Goal: Use online tool/utility: Utilize a website feature to perform a specific function

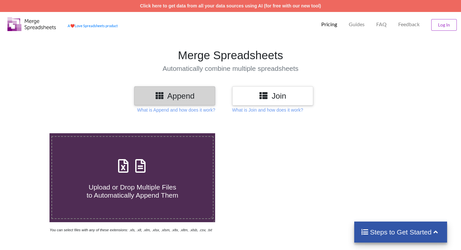
click at [142, 188] on span "Upload or Drop Multiple Files to Automatically Append Them" at bounding box center [133, 191] width 92 height 16
click at [31, 133] on input "Upload or Drop Multiple Files to Automatically Append Them" at bounding box center [31, 133] width 0 height 0
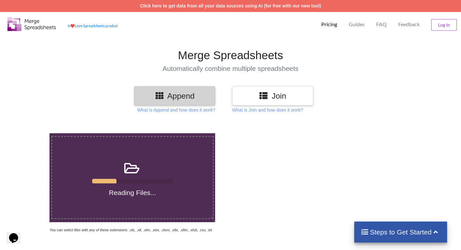
click at [187, 152] on label "Reading Files..." at bounding box center [132, 177] width 162 height 83
click at [31, 133] on input "Reading Files..." at bounding box center [31, 133] width 0 height 0
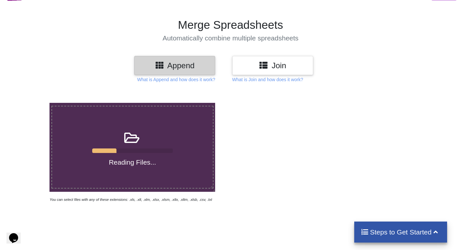
scroll to position [97, 0]
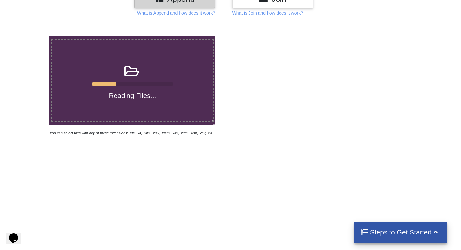
click at [144, 85] on div at bounding box center [132, 84] width 81 height 5
click at [31, 36] on input "Reading Files..." at bounding box center [31, 36] width 0 height 0
click at [119, 79] on div "Reading Files..." at bounding box center [132, 80] width 161 height 38
click at [31, 36] on input "Reading Files..." at bounding box center [31, 36] width 0 height 0
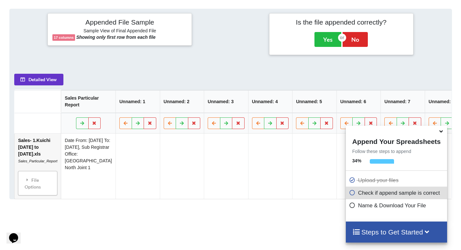
scroll to position [296, 0]
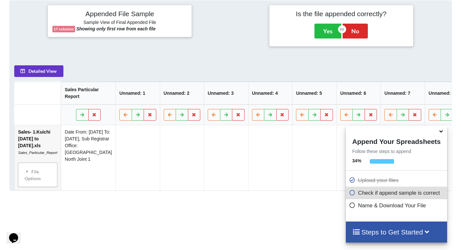
type input "C:\fakepath\Sales - 1.Kuirchi [DATE] to [DATE].xls"
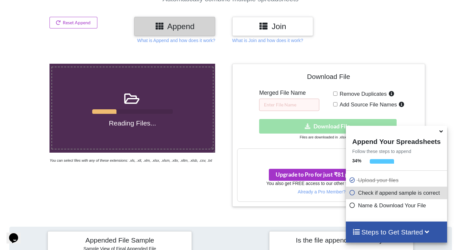
scroll to position [37, 0]
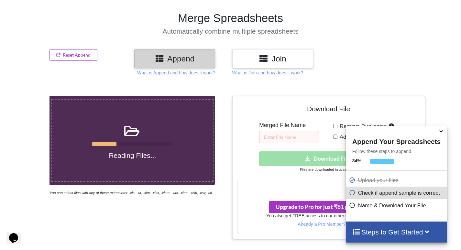
click at [440, 132] on icon at bounding box center [441, 130] width 7 height 6
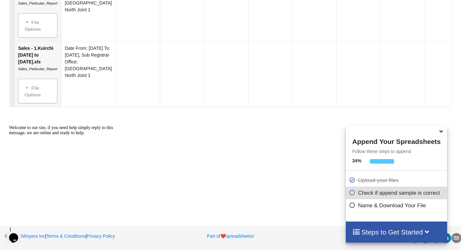
scroll to position [550, 0]
click at [439, 134] on span at bounding box center [442, 131] width 8 height 6
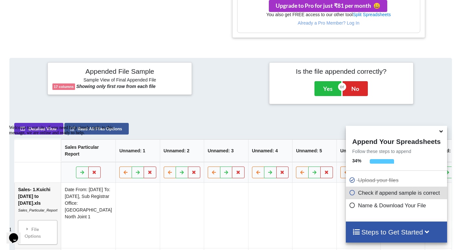
scroll to position [226, 0]
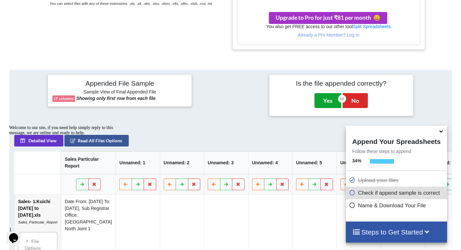
click at [329, 105] on button "Yes" at bounding box center [327, 100] width 27 height 15
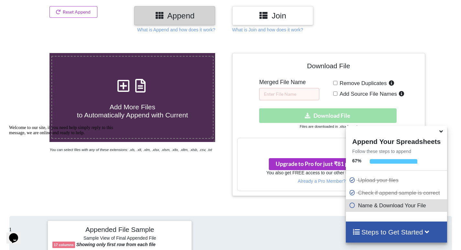
scroll to position [69, 0]
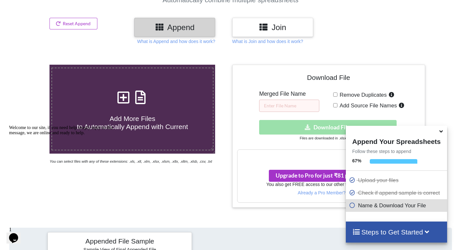
click at [441, 132] on icon at bounding box center [441, 130] width 7 height 6
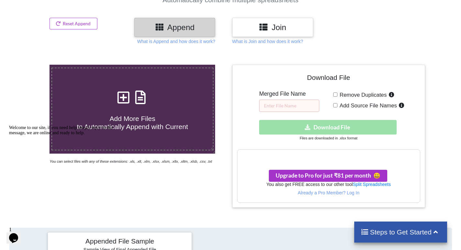
click at [275, 30] on h3 "Join" at bounding box center [272, 27] width 71 height 9
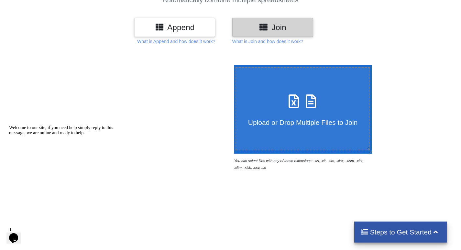
click at [292, 105] on icon at bounding box center [294, 98] width 16 height 14
click at [233, 65] on input "Upload or Drop Multiple Files to Join" at bounding box center [233, 65] width 0 height 0
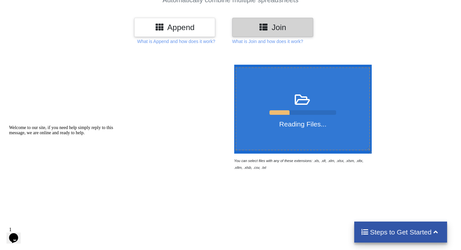
click at [280, 111] on div at bounding box center [279, 114] width 20 height 8
click at [233, 65] on input "Reading Files..." at bounding box center [233, 65] width 0 height 0
click at [294, 129] on label "Reading Files..." at bounding box center [302, 108] width 135 height 83
click at [233, 65] on input "Reading Files..." at bounding box center [233, 65] width 0 height 0
click at [333, 134] on label "Reading Files..." at bounding box center [302, 108] width 135 height 83
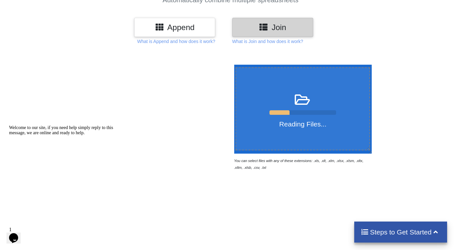
click at [233, 65] on input "Reading Files..." at bounding box center [233, 65] width 0 height 0
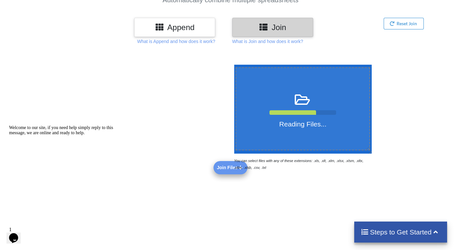
type input "C:\fakepath\Sales - 1.Kuirchi [DATE] to [DATE].xls"
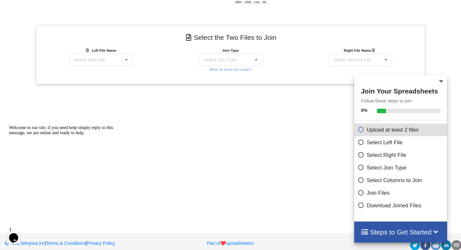
scroll to position [241, 0]
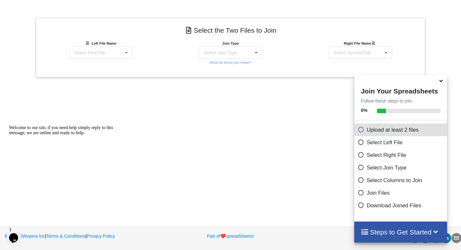
click at [264, 151] on div "Add More Files to Select For Join You can select files with any of these extens…" at bounding box center [230, 45] width 461 height 334
click at [440, 83] on icon at bounding box center [441, 80] width 7 height 6
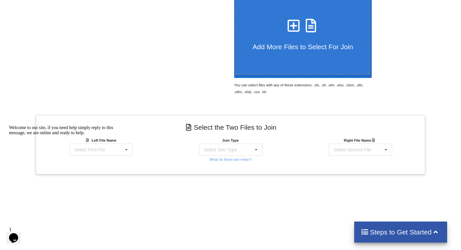
scroll to position [112, 0]
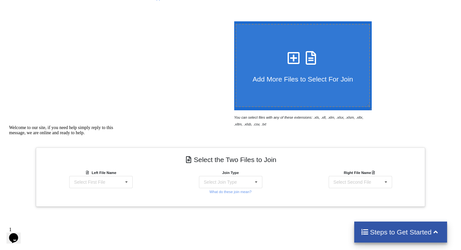
click at [123, 135] on div "Welcome to our site, if you need help simply reply to this message, we are onli…" at bounding box center [67, 130] width 116 height 10
click at [166, 104] on div at bounding box center [132, 74] width 196 height 106
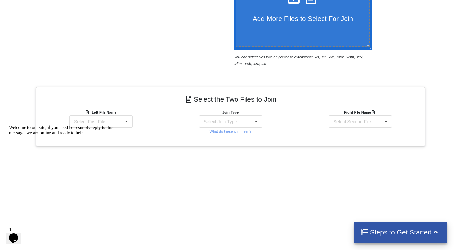
scroll to position [177, 0]
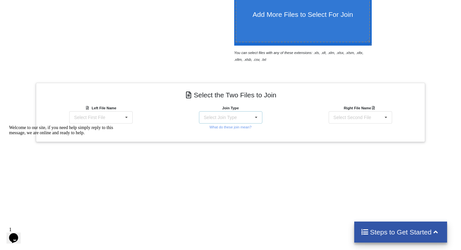
click at [246, 116] on div "Select Join Type INNER JOIN LEFT JOIN RIGHT JOIN FULL JOIN" at bounding box center [230, 117] width 63 height 12
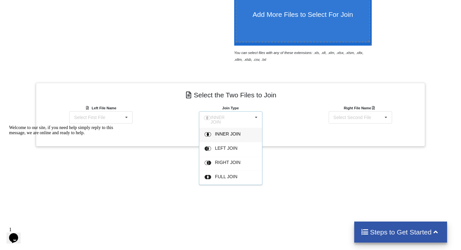
click at [246, 116] on div "INNER JOIN INNER JOIN LEFT JOIN RIGHT JOIN FULL JOIN" at bounding box center [230, 119] width 63 height 17
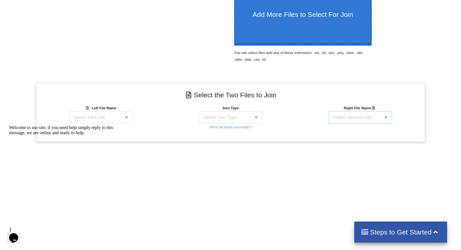
click at [345, 115] on div "Select Second File" at bounding box center [352, 117] width 38 height 5
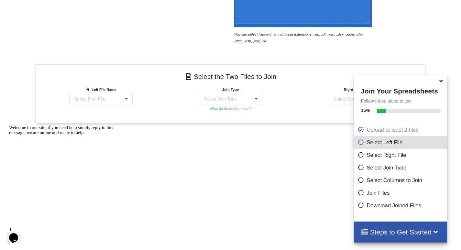
scroll to position [241, 0]
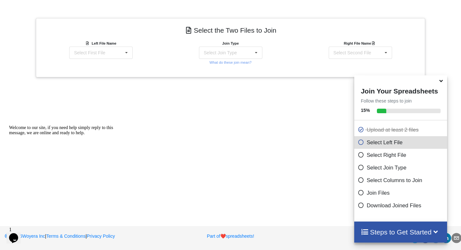
click at [440, 83] on icon at bounding box center [441, 80] width 7 height 6
